Goal: Information Seeking & Learning: Stay updated

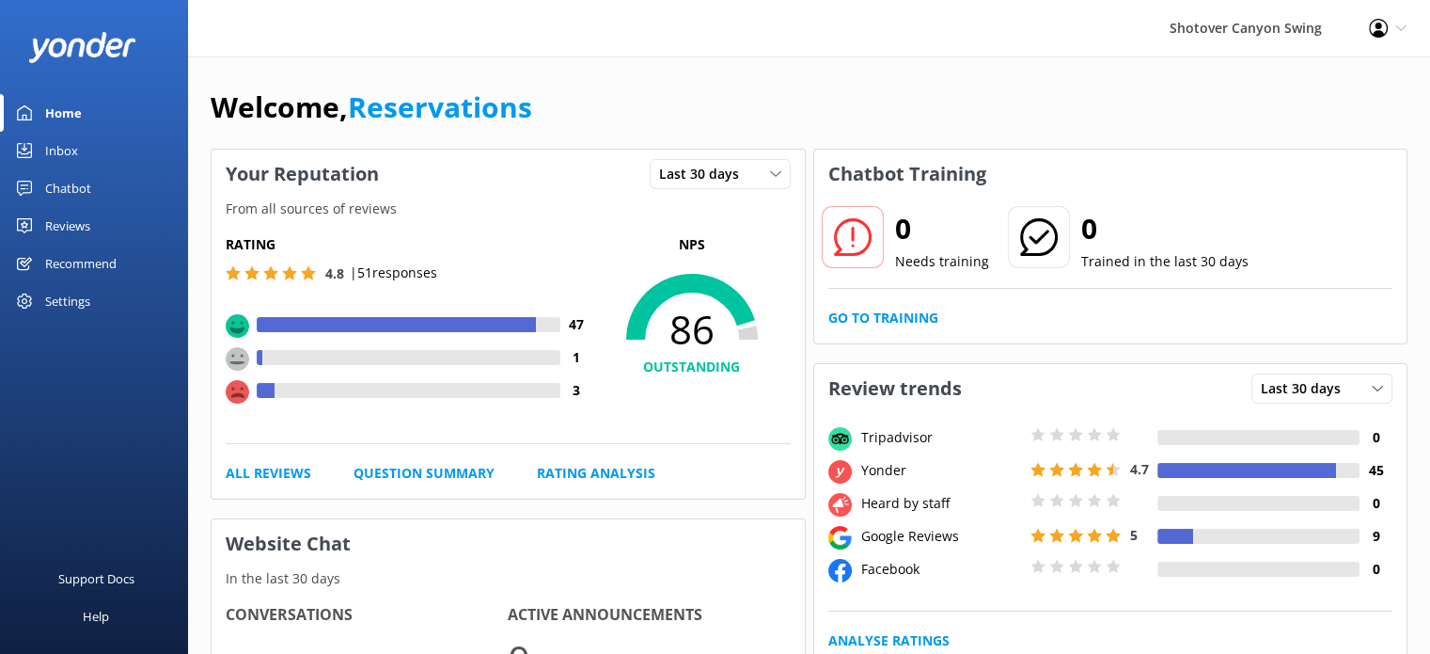
click at [85, 227] on div "Reviews" at bounding box center [67, 226] width 45 height 38
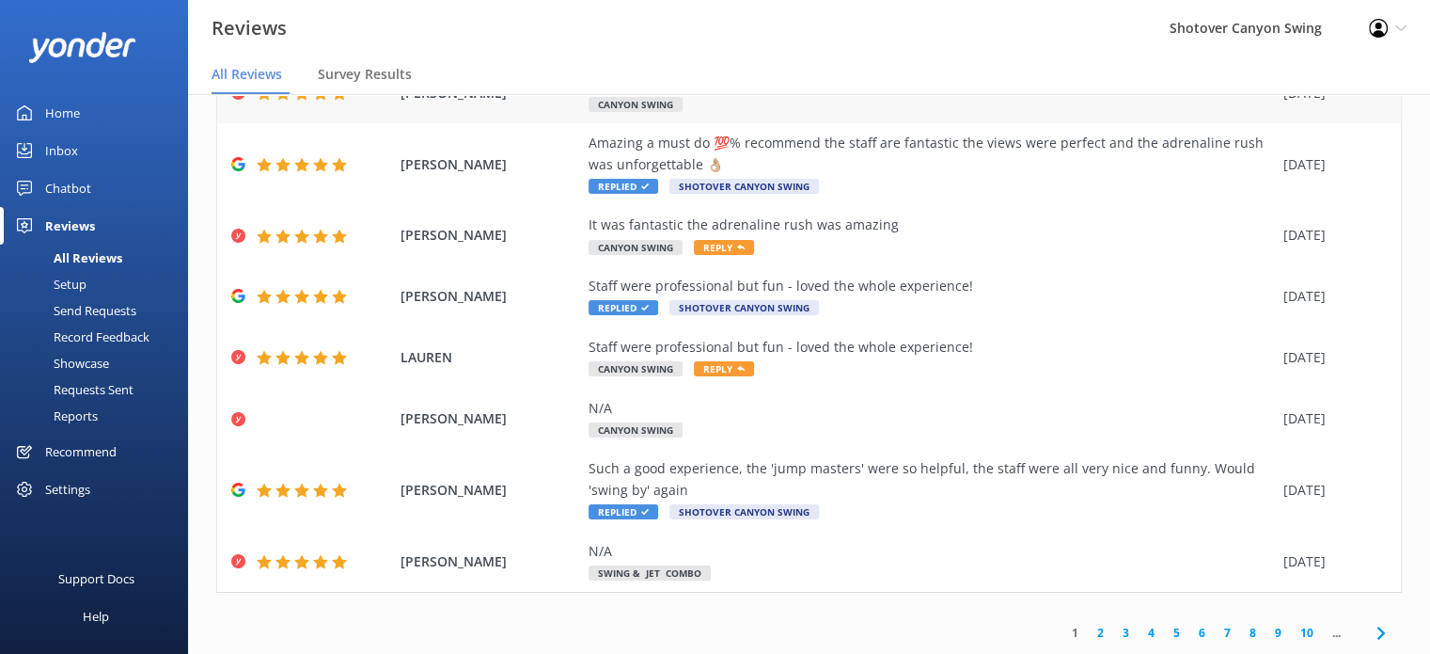
scroll to position [309, 0]
click at [1088, 634] on link "2" at bounding box center [1100, 633] width 25 height 18
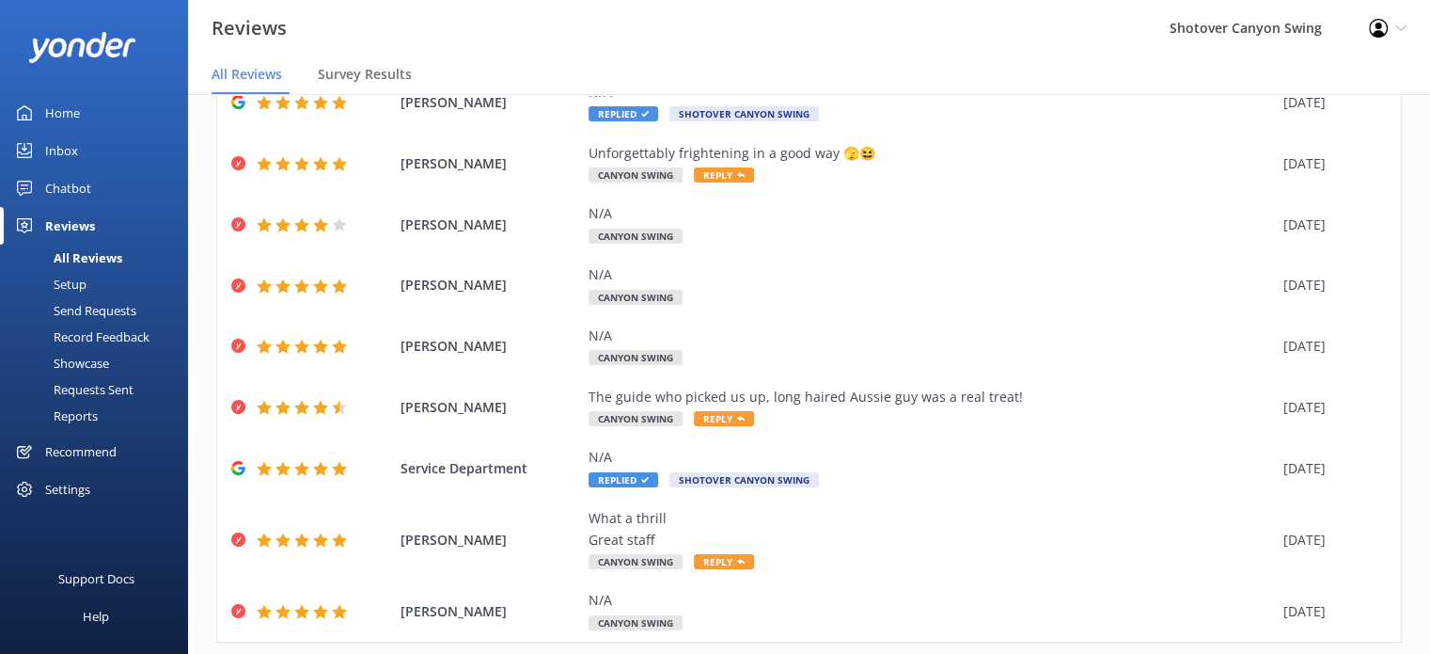
scroll to position [247, 0]
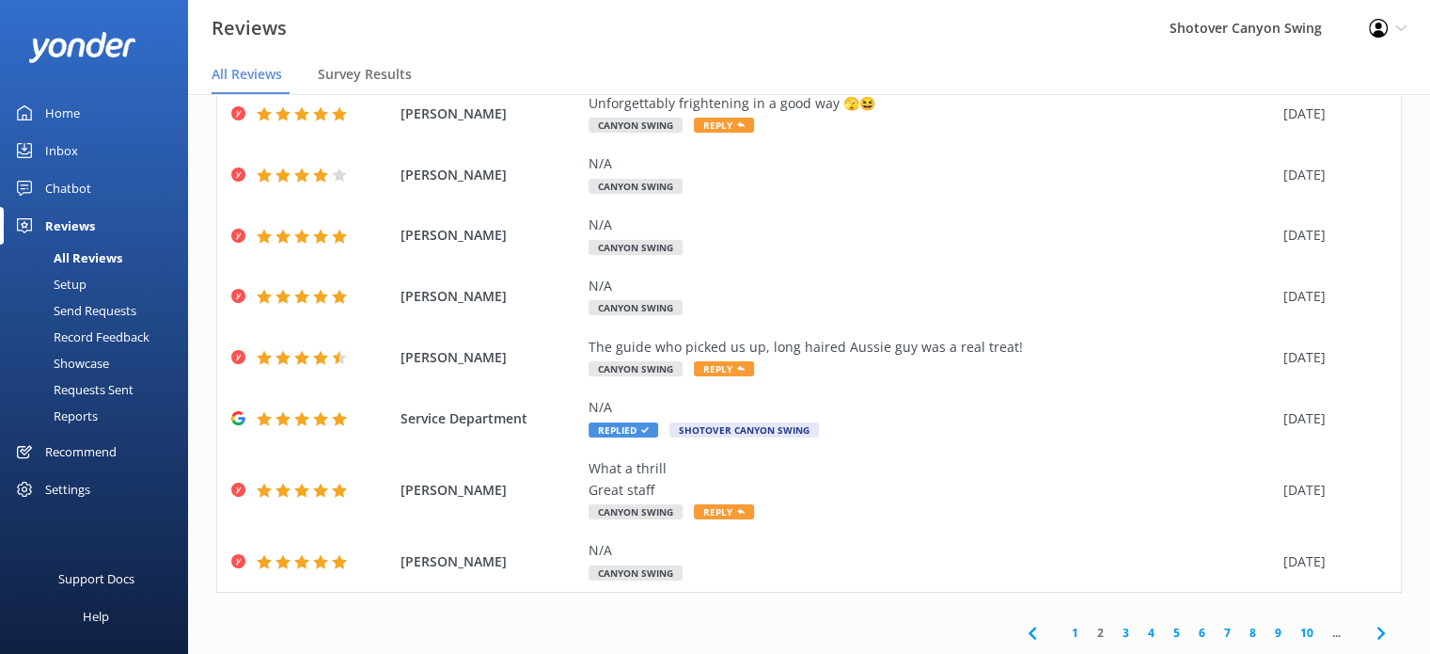
click at [1114, 635] on link "3" at bounding box center [1126, 633] width 25 height 18
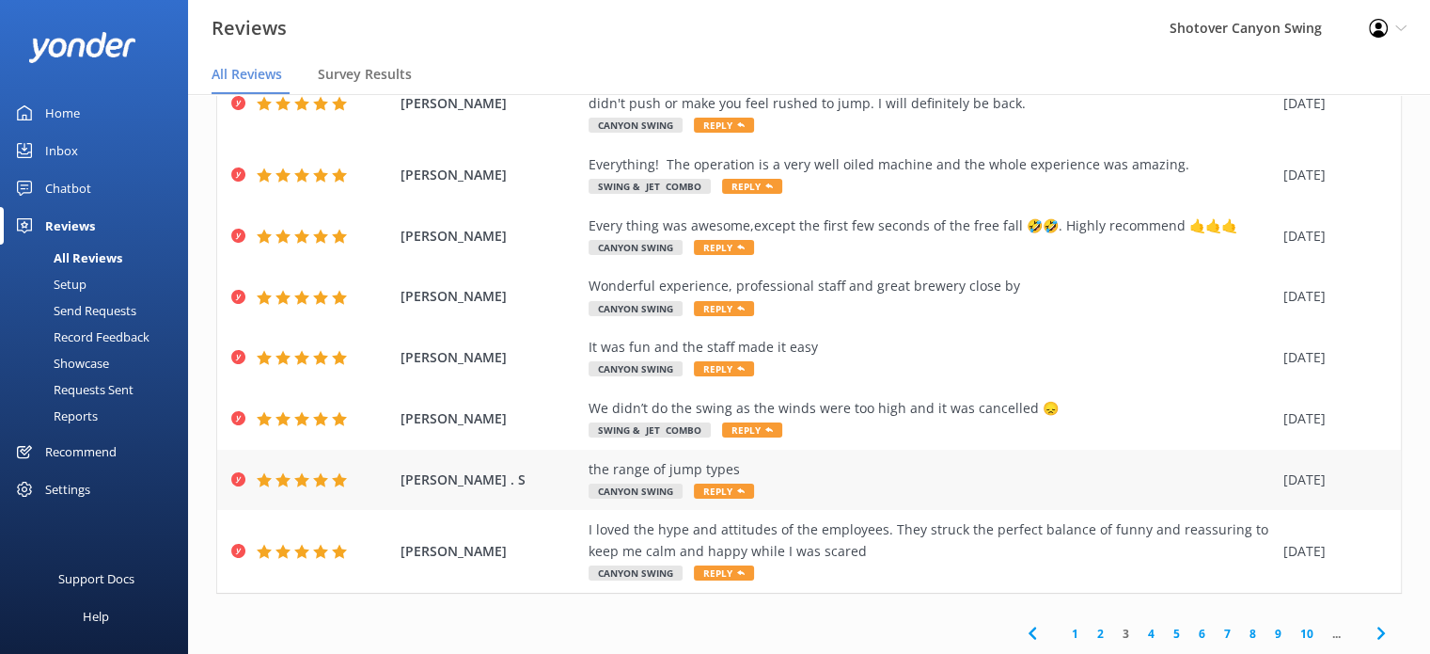
scroll to position [30, 0]
